Goal: Browse casually: Explore the website without a specific task or goal

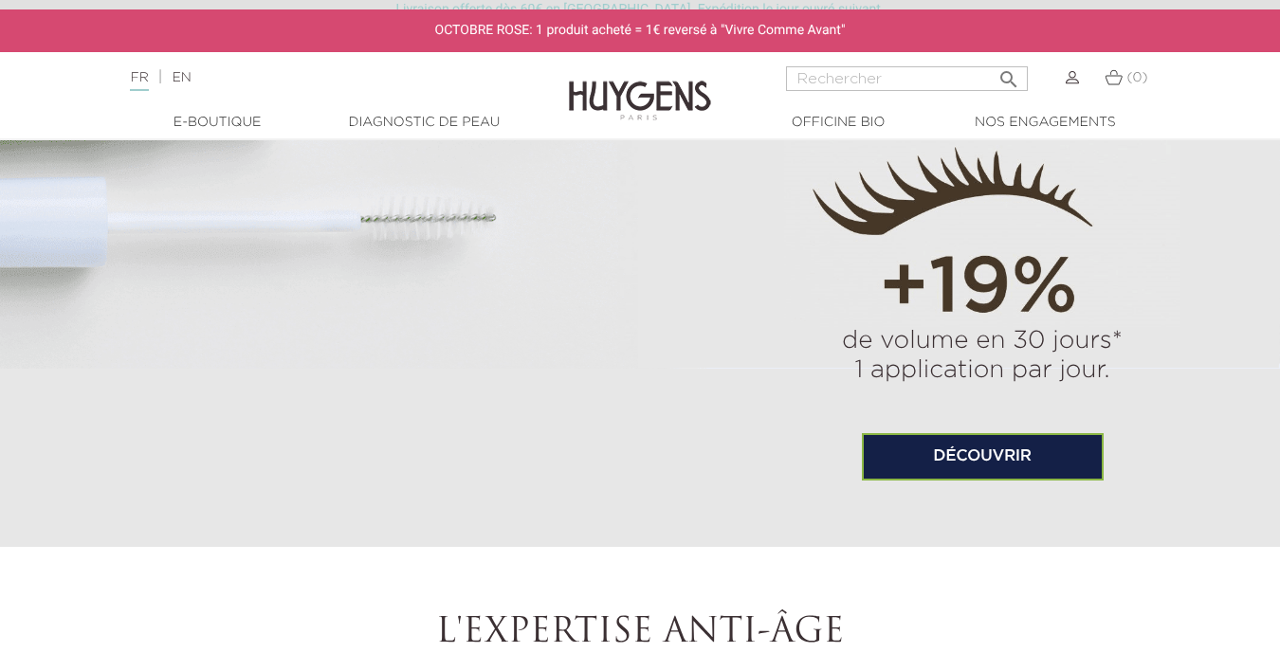
scroll to position [1133, 0]
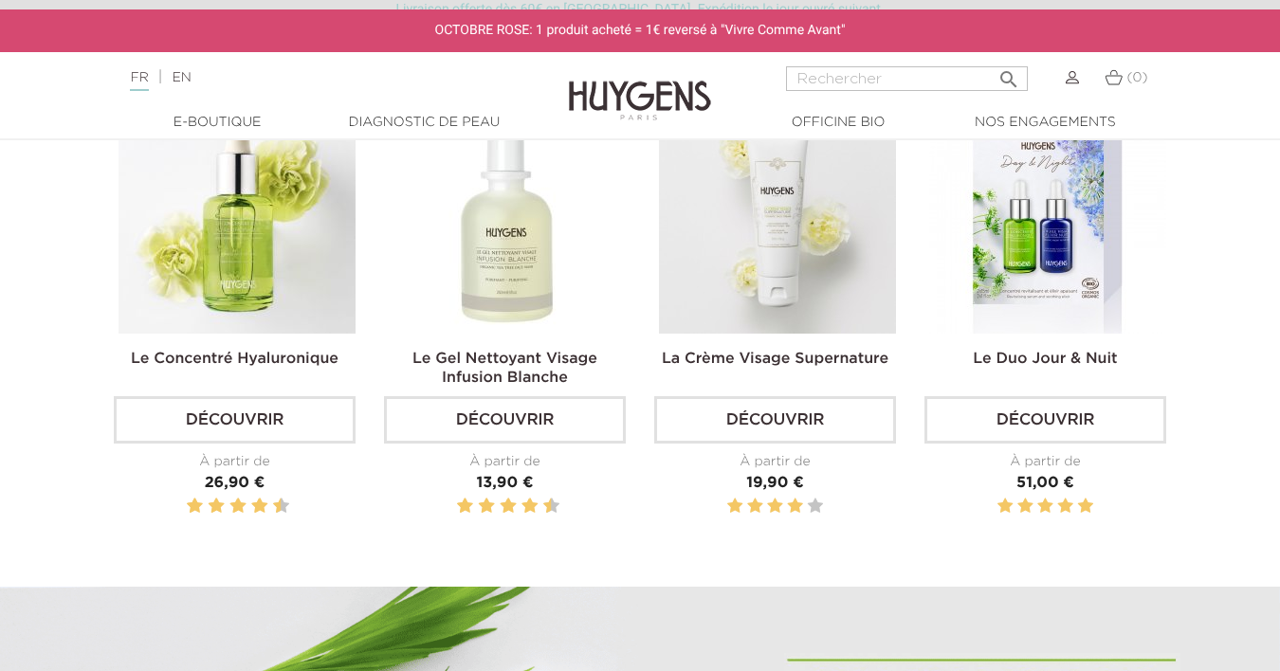
scroll to position [664, 0]
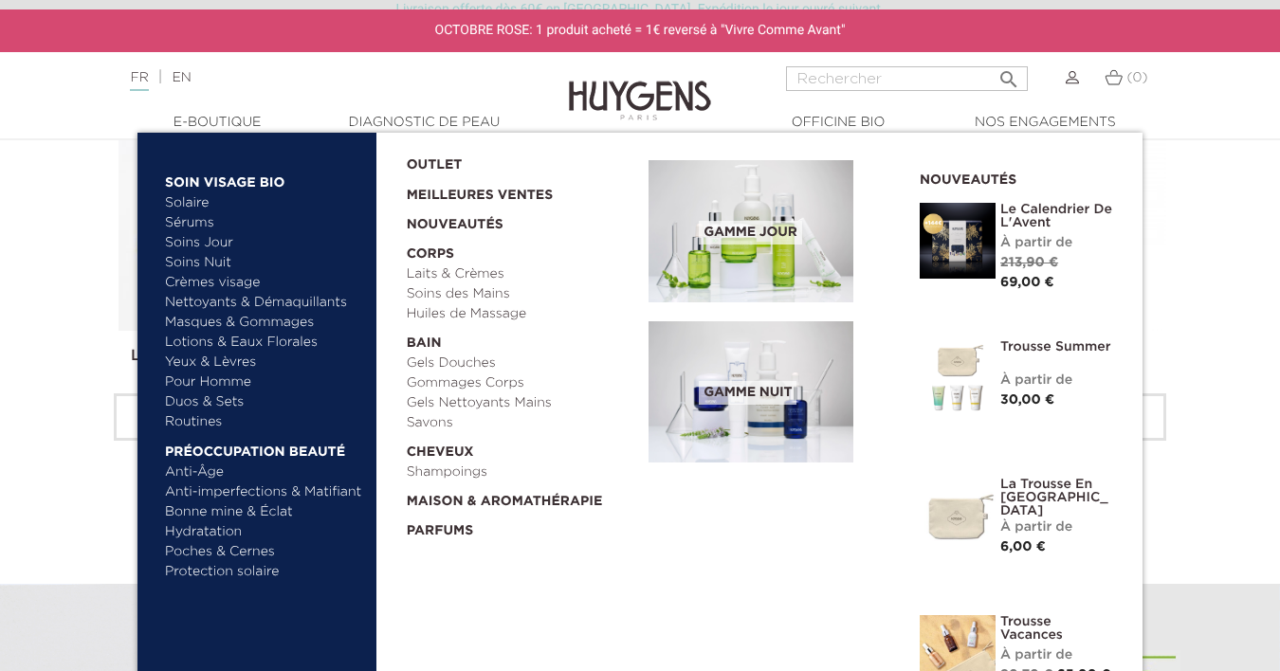
click at [251, 198] on link "Solaire" at bounding box center [264, 203] width 198 height 20
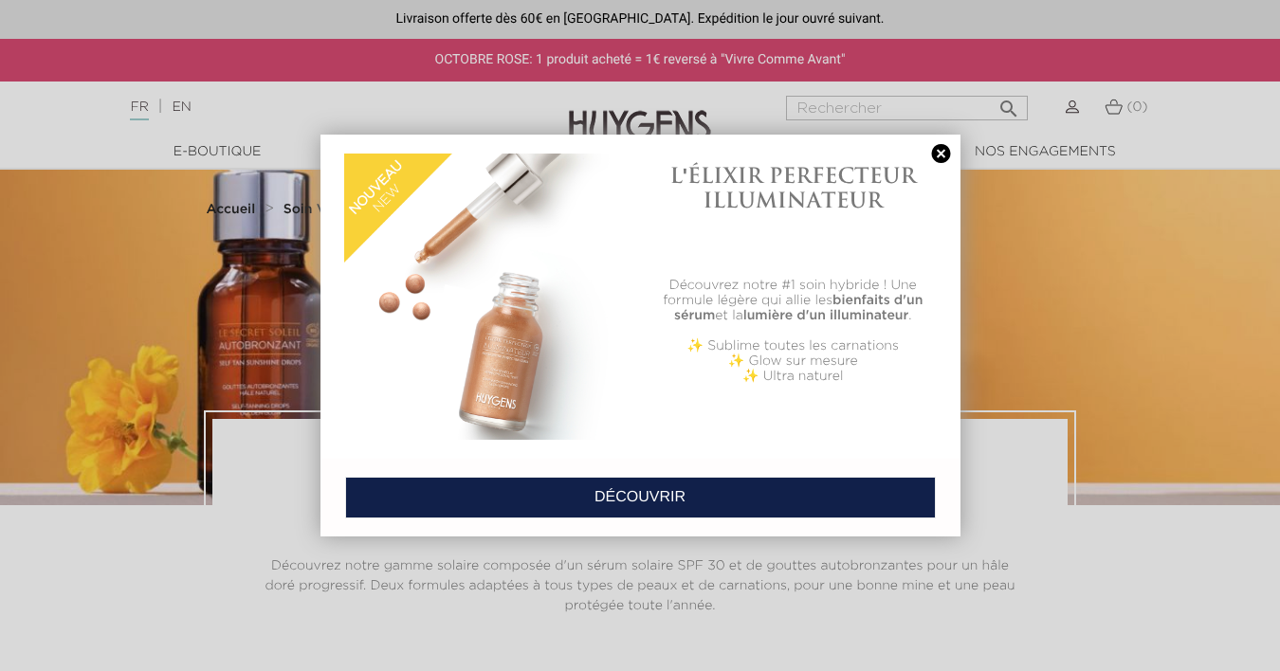
click at [941, 151] on link at bounding box center [941, 154] width 27 height 20
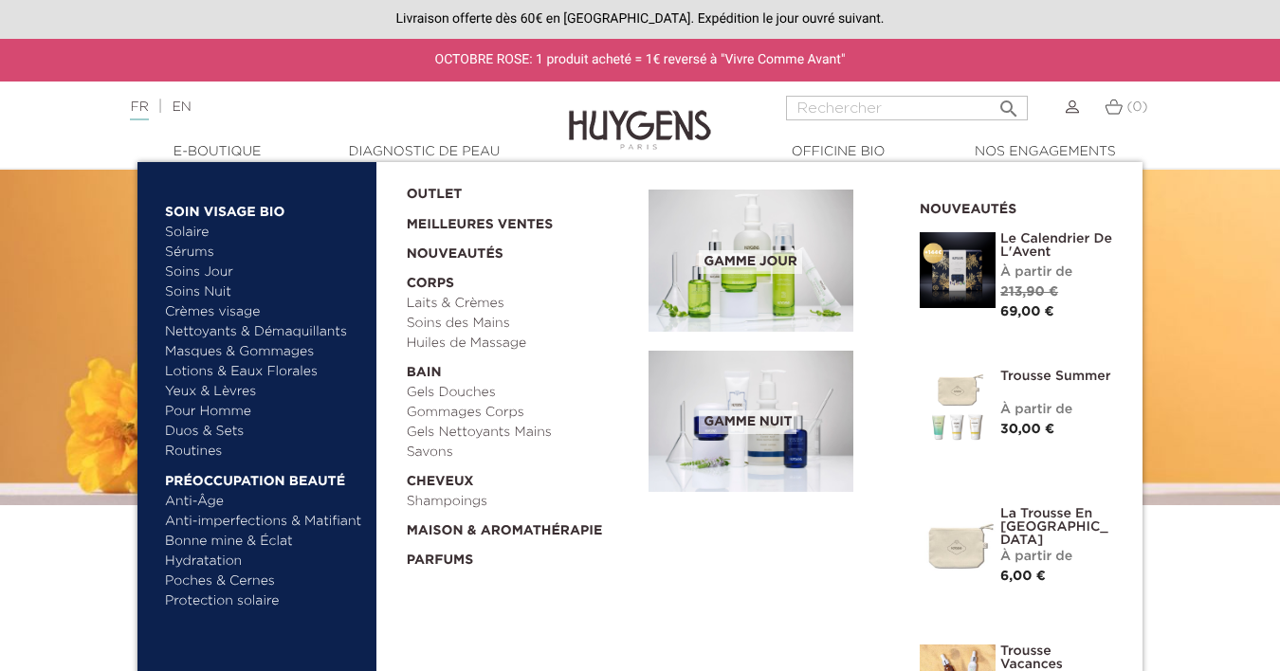
click at [194, 391] on link "Yeux & Lèvres" at bounding box center [264, 392] width 198 height 20
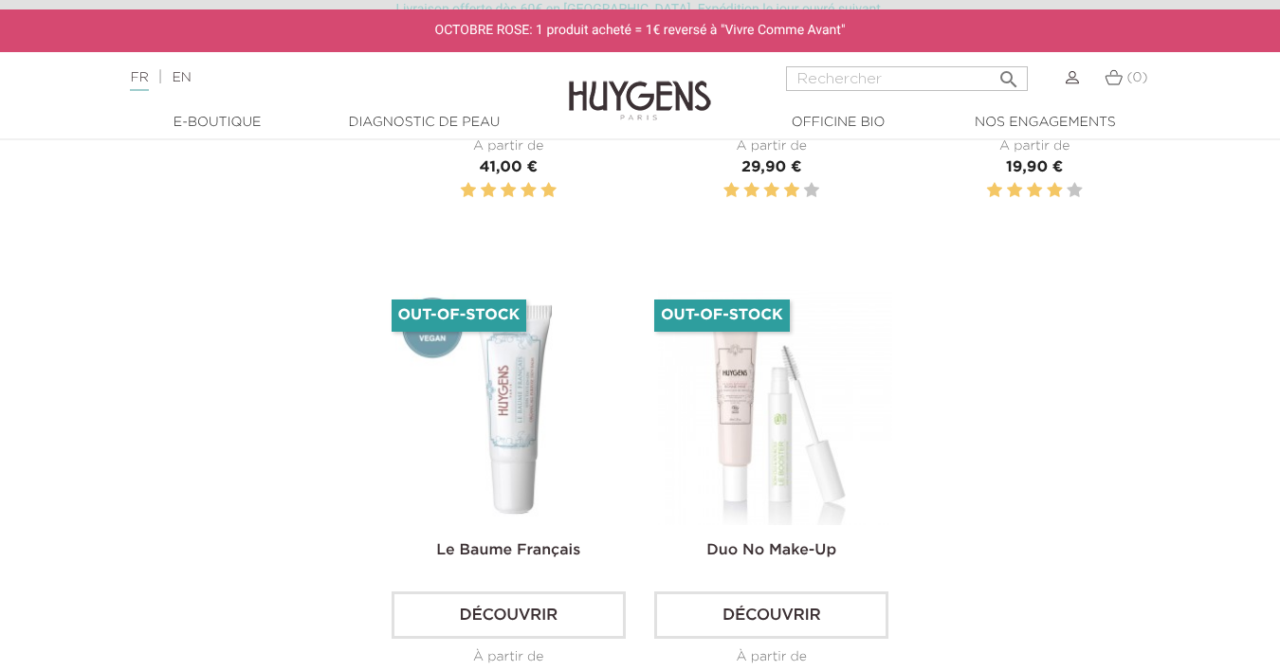
scroll to position [925, 0]
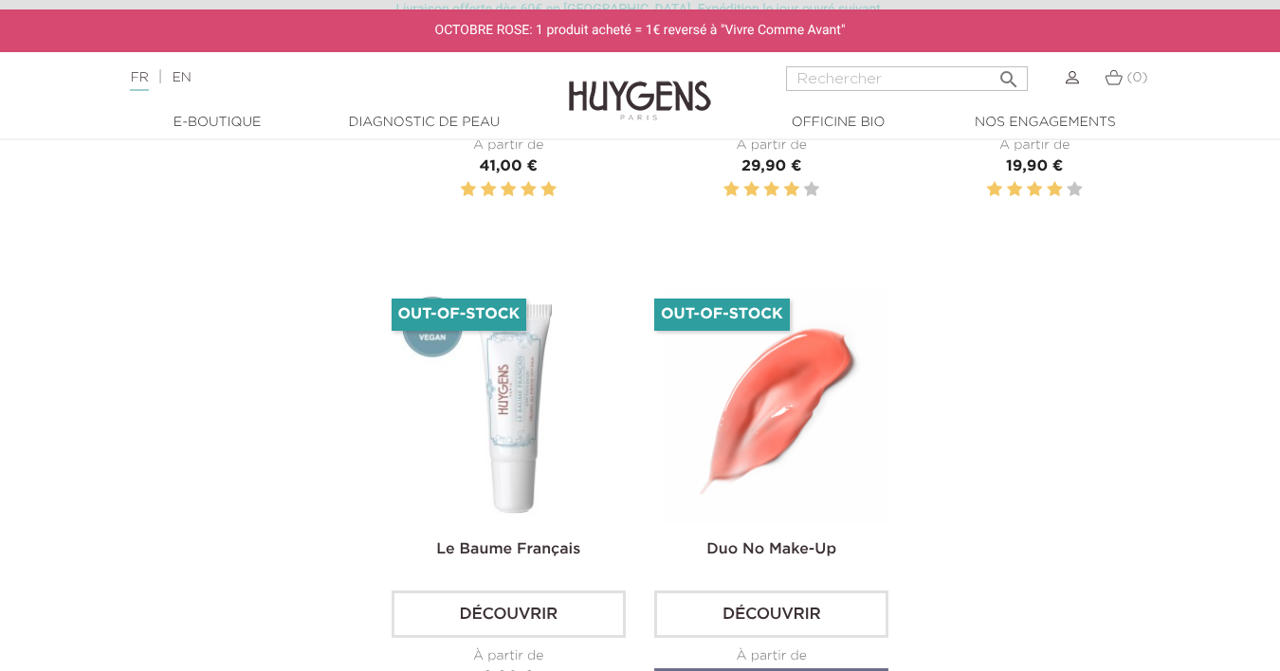
click at [746, 462] on img at bounding box center [775, 406] width 234 height 234
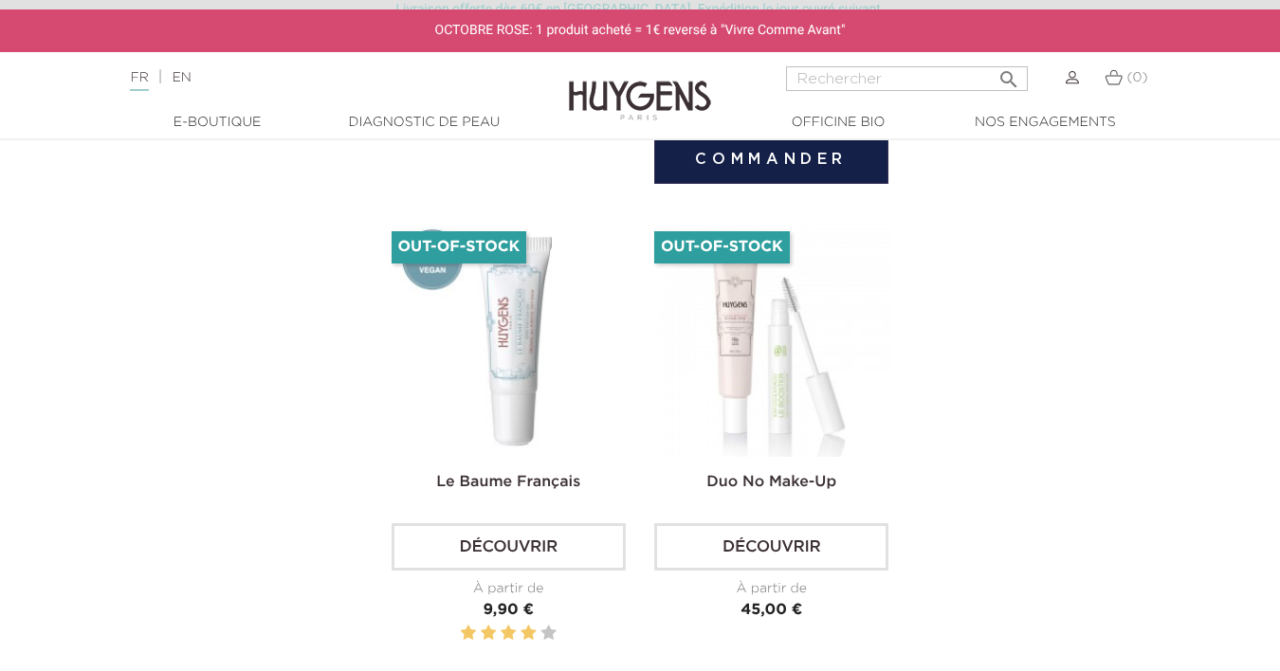
scroll to position [994, 0]
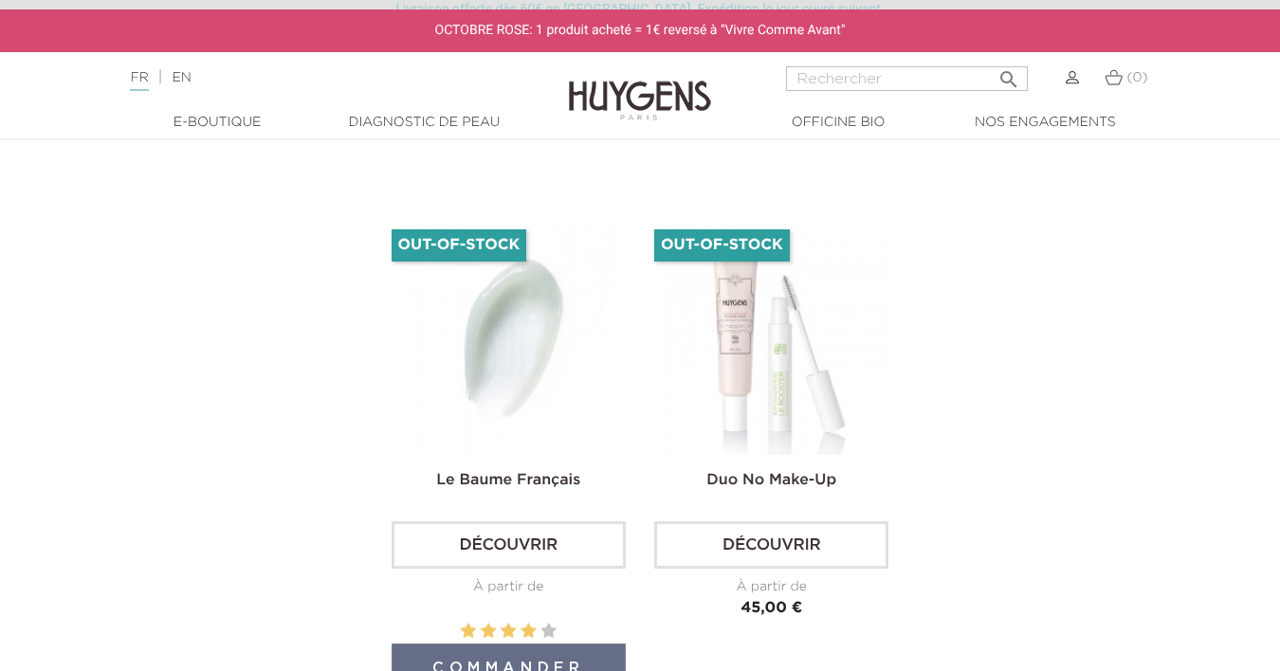
click at [517, 418] on img at bounding box center [512, 337] width 234 height 234
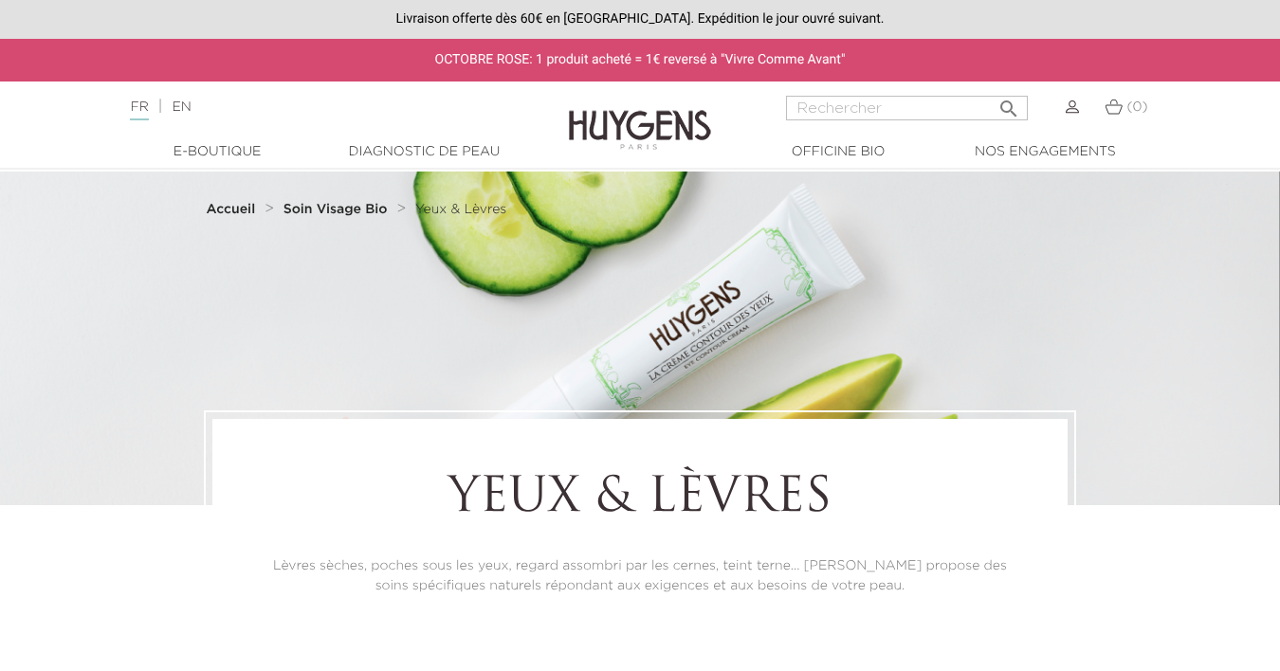
scroll to position [994, 0]
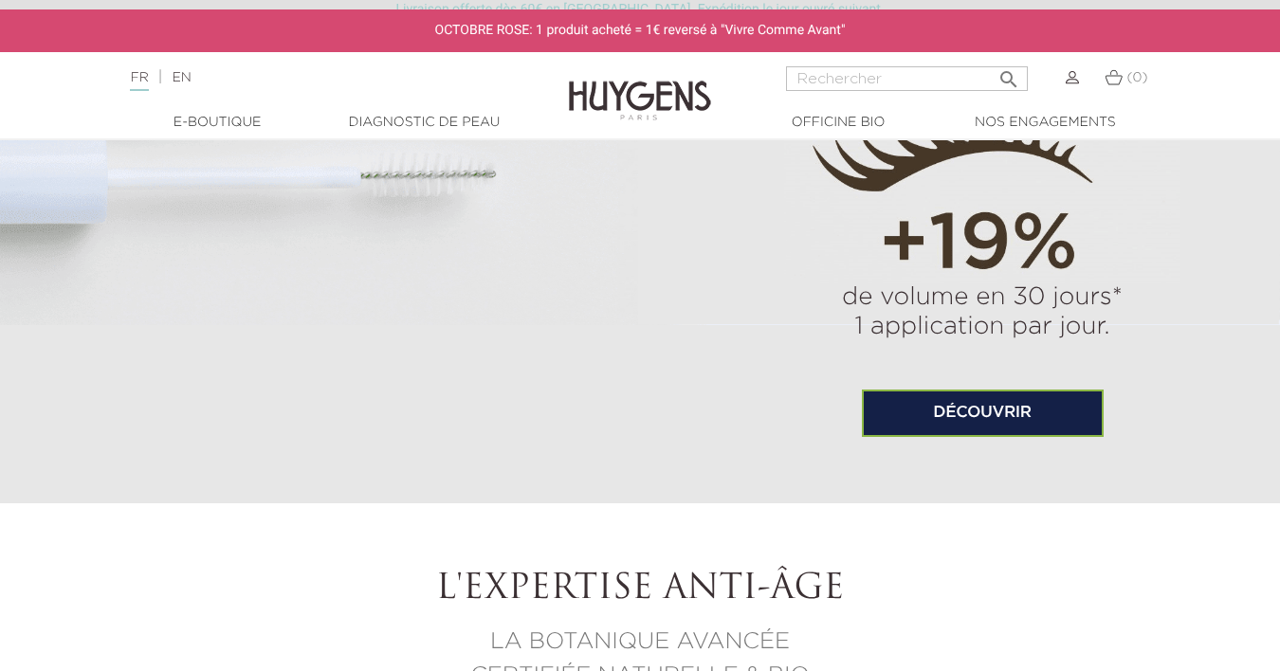
scroll to position [1393, 0]
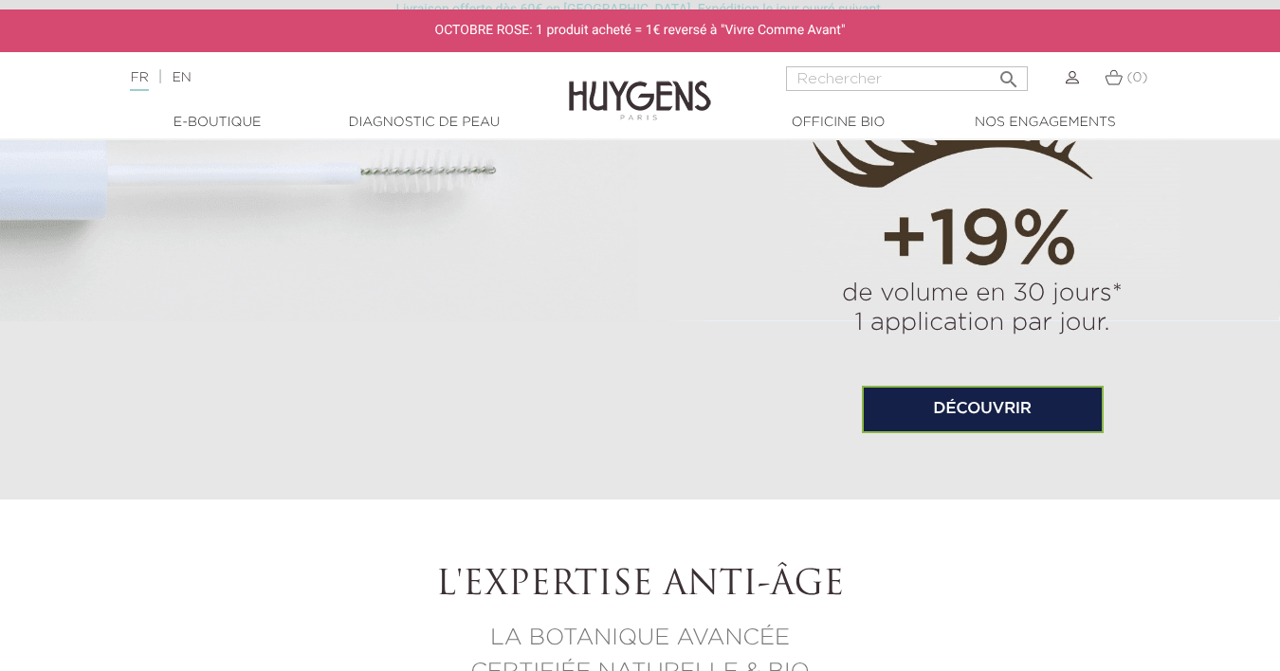
click at [932, 415] on link "Découvrir" at bounding box center [983, 409] width 242 height 47
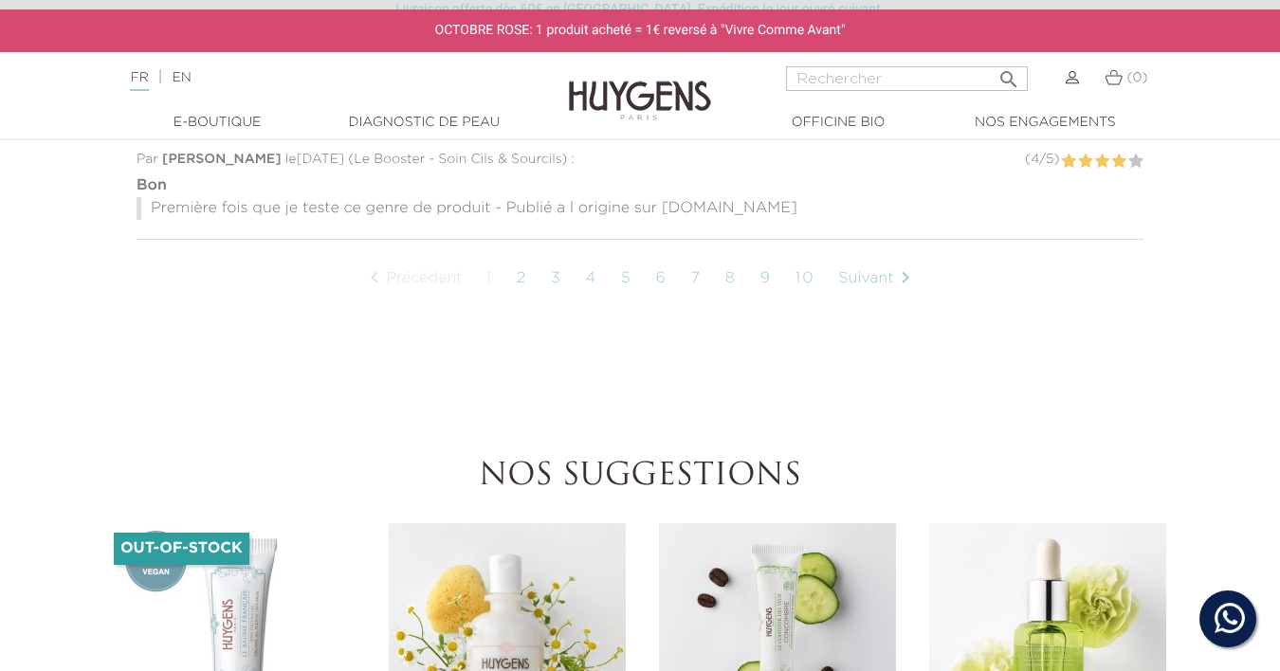
scroll to position [1970, 0]
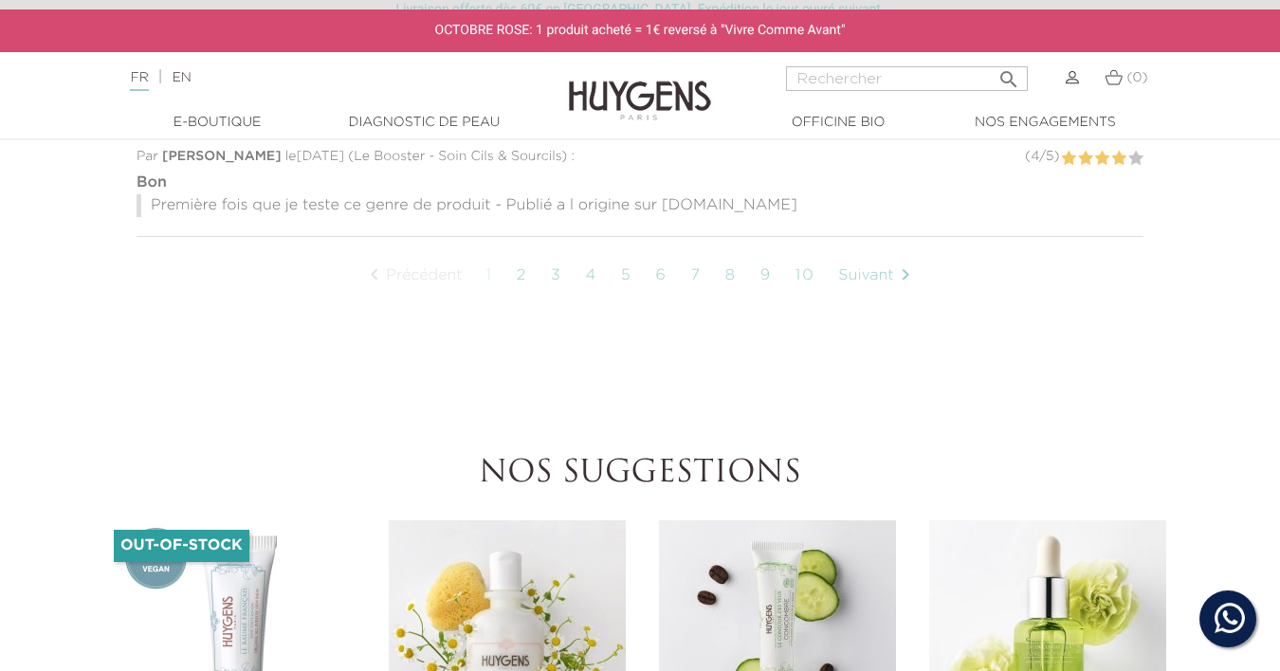
click at [663, 282] on link "6" at bounding box center [661, 275] width 30 height 47
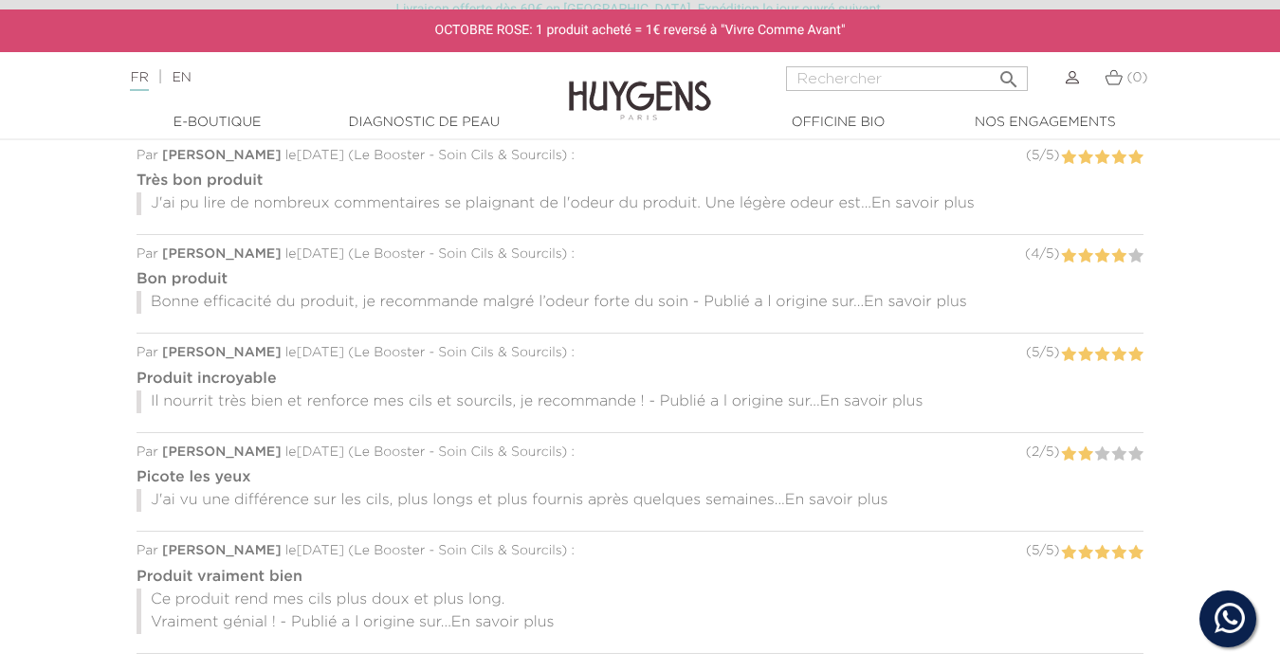
scroll to position [265, 0]
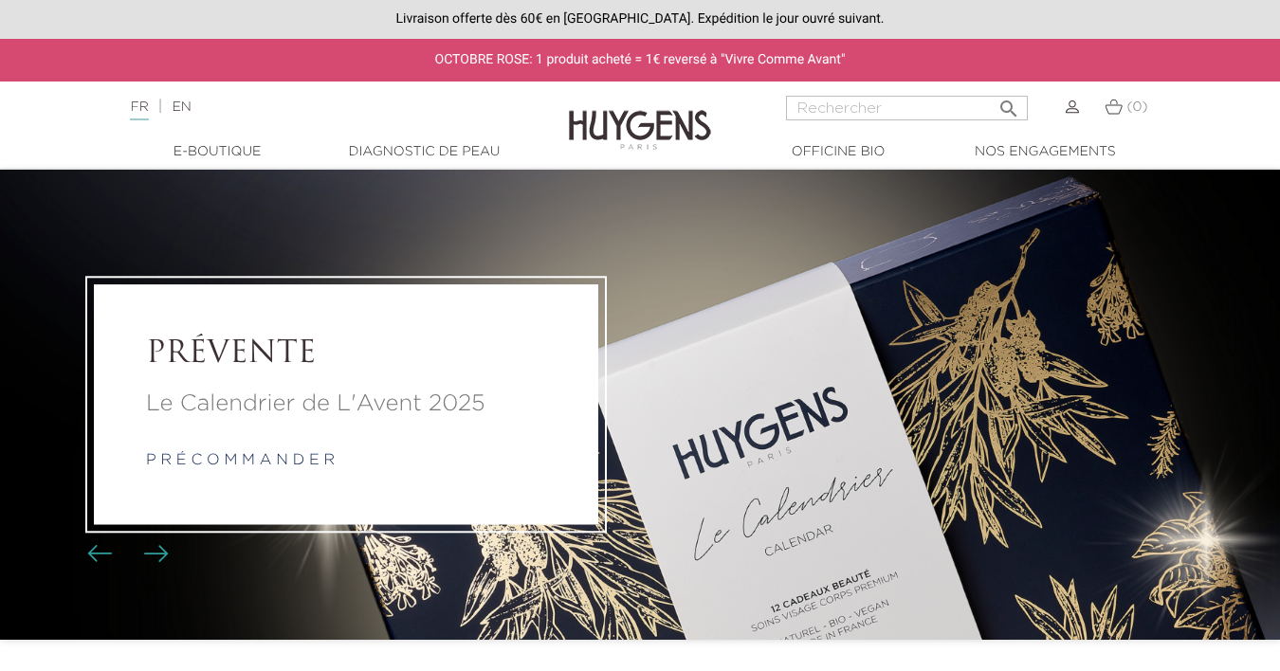
scroll to position [1393, 0]
